Goal: Find contact information: Find contact information

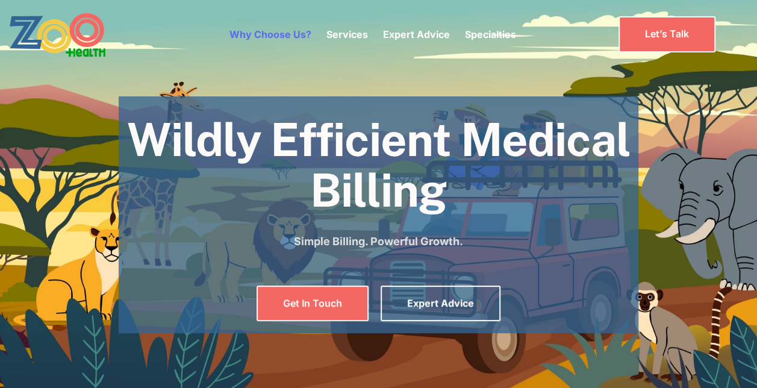
click at [287, 30] on link "Why Choose Us?" at bounding box center [270, 34] width 82 height 12
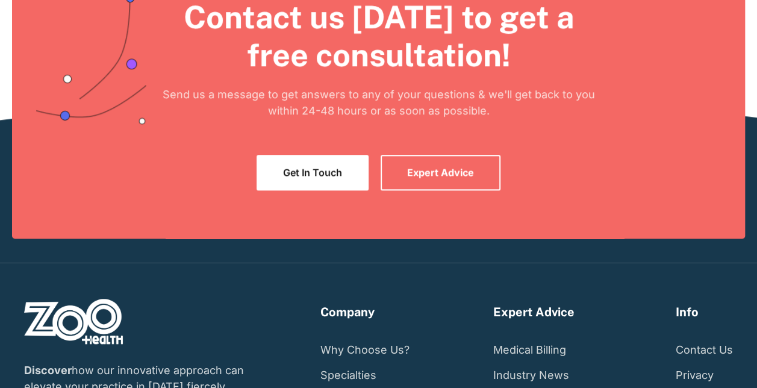
scroll to position [2699, 0]
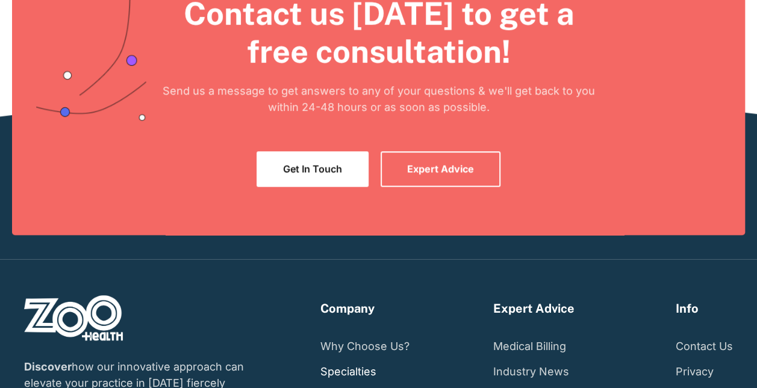
click at [364, 369] on link "Specialties" at bounding box center [348, 371] width 56 height 25
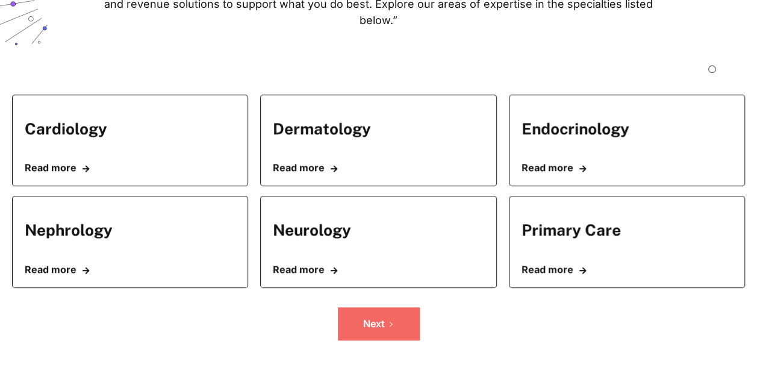
scroll to position [229, 0]
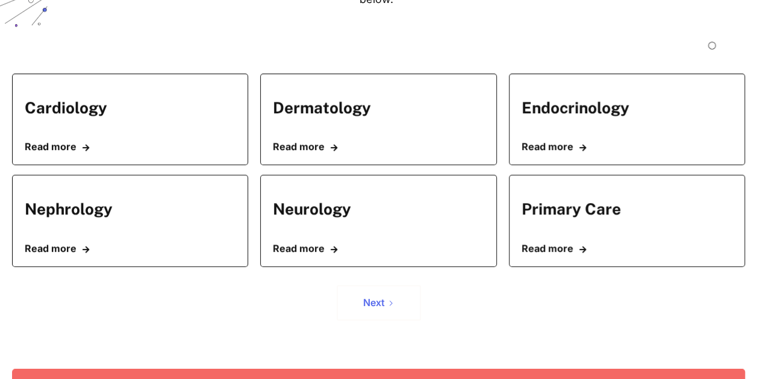
click at [376, 297] on div "Next" at bounding box center [374, 302] width 22 height 11
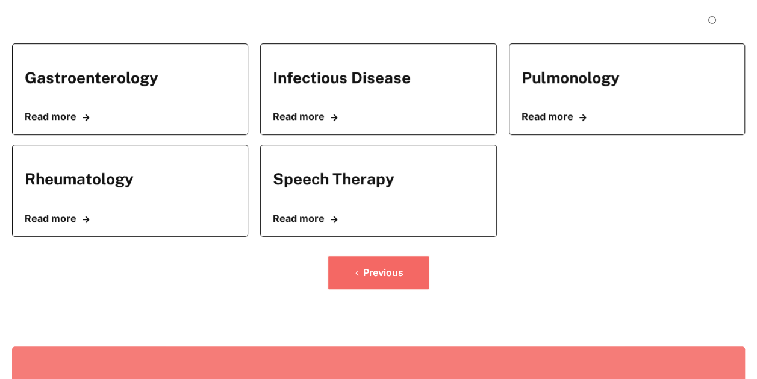
scroll to position [284, 0]
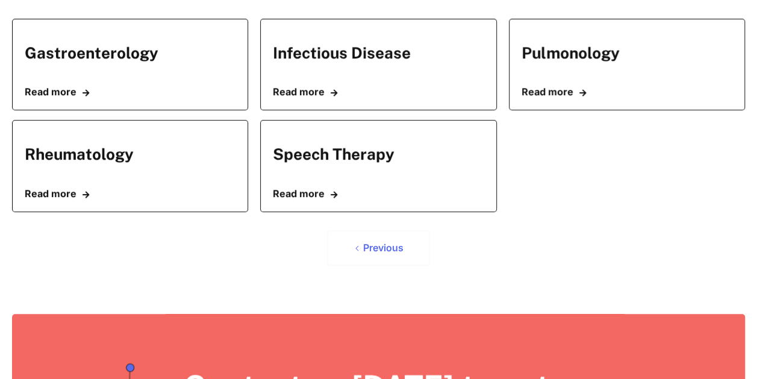
click at [384, 242] on div "Previous" at bounding box center [383, 247] width 40 height 11
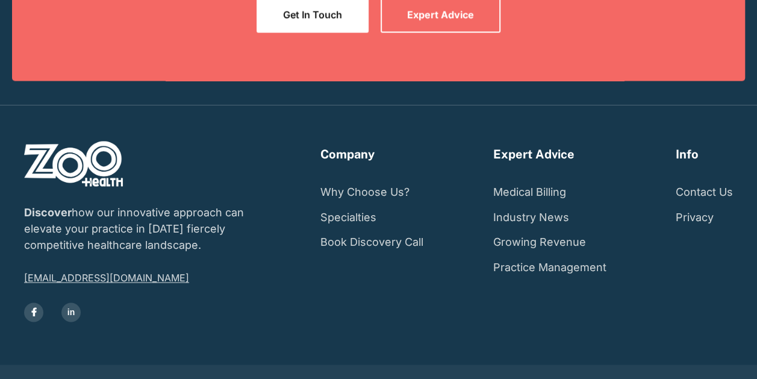
scroll to position [824, 0]
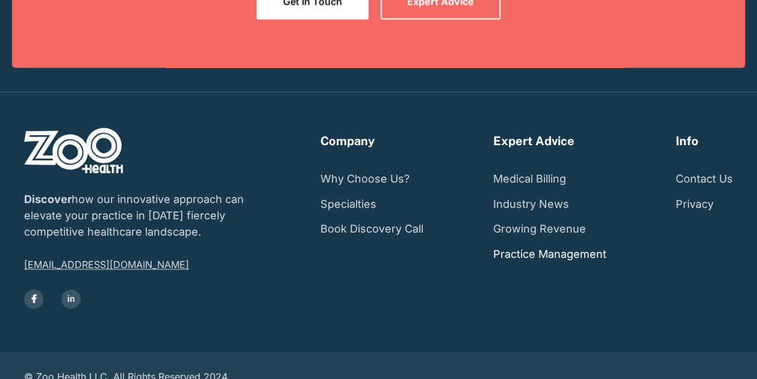
click at [538, 242] on link "Practice Management" at bounding box center [549, 254] width 113 height 25
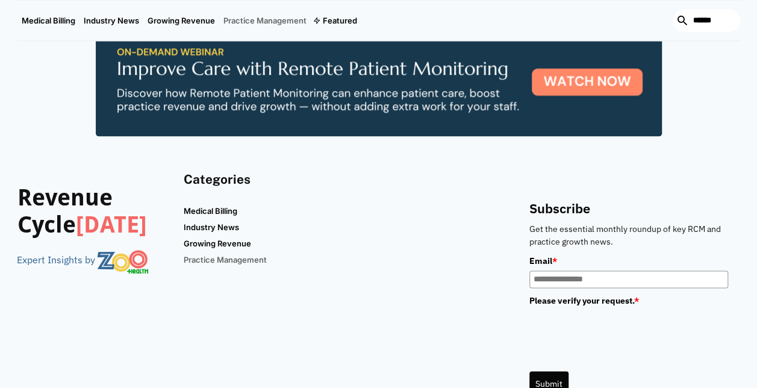
scroll to position [626, 0]
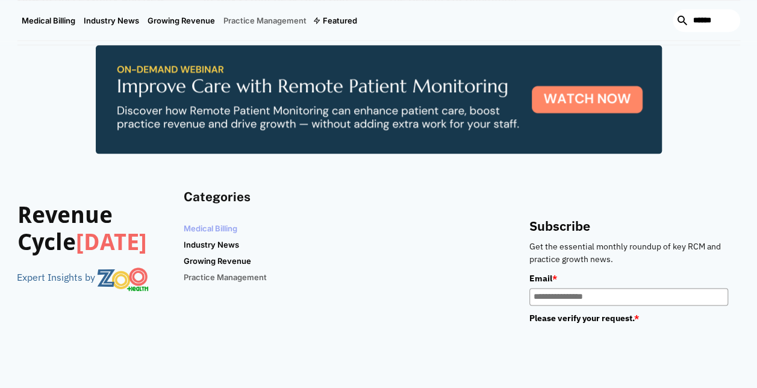
click at [196, 222] on link "Medical Billing" at bounding box center [213, 228] width 58 height 16
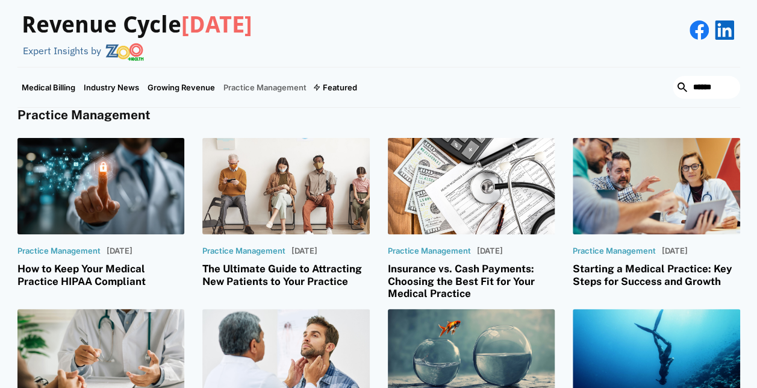
scroll to position [0, 0]
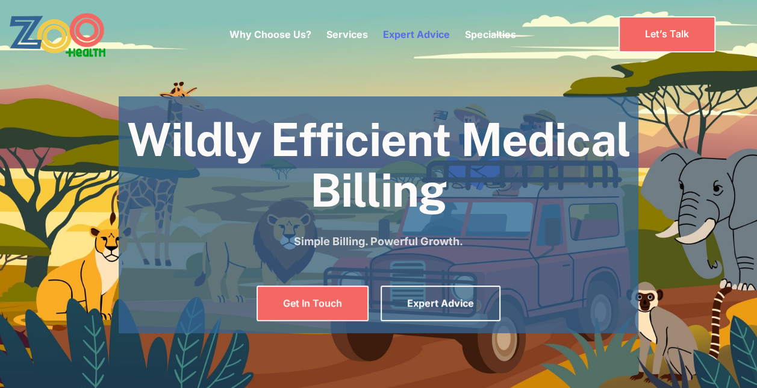
click at [417, 31] on link "Expert Advice" at bounding box center [416, 34] width 67 height 12
click at [684, 36] on link "Let’s Talk" at bounding box center [667, 34] width 97 height 36
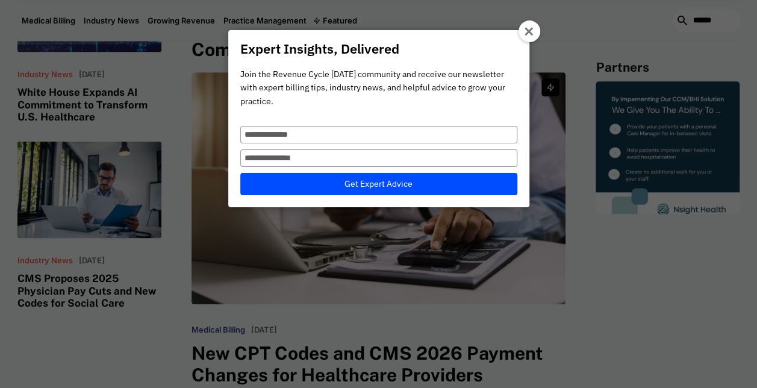
scroll to position [531, 0]
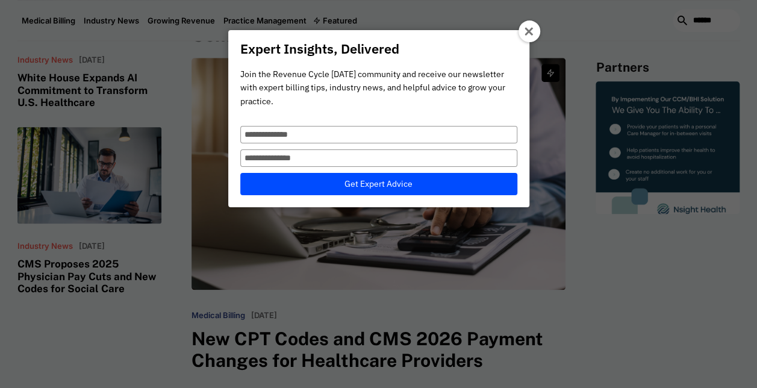
click at [525, 31] on icon at bounding box center [530, 32] width 10 height 10
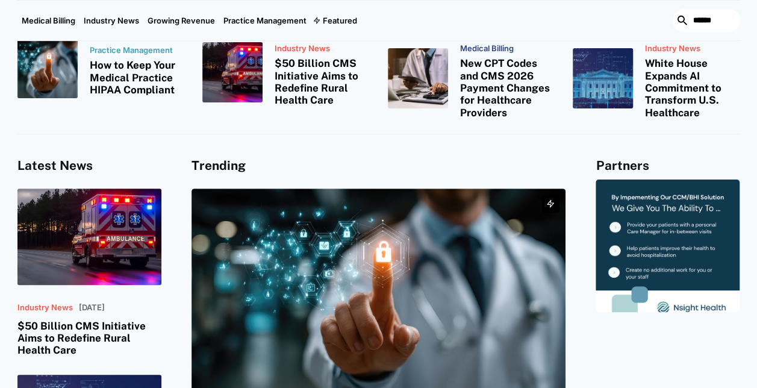
scroll to position [0, 0]
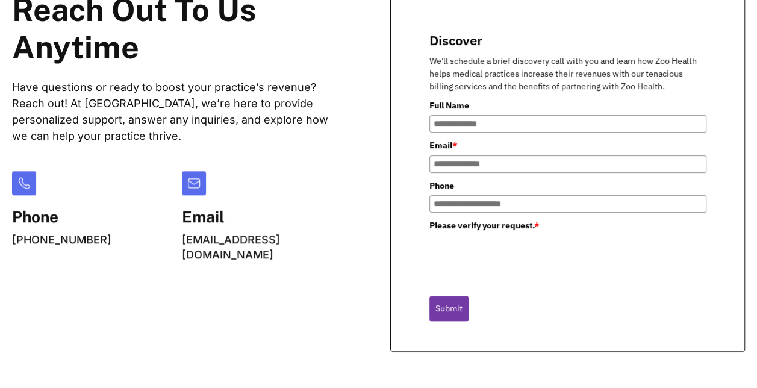
scroll to position [287, 0]
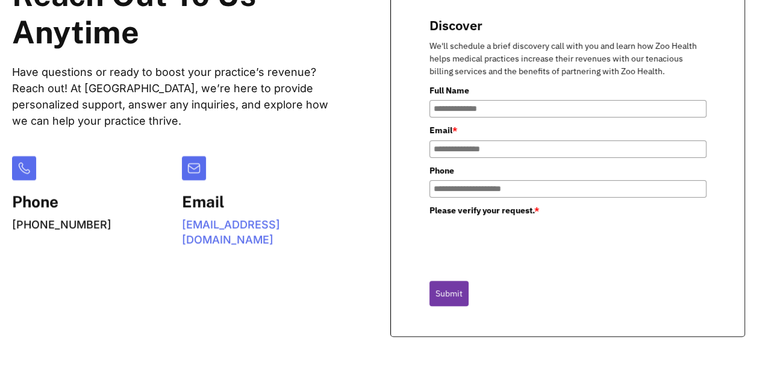
click at [182, 222] on link "thrive@zoo.health" at bounding box center [231, 232] width 98 height 28
